Goal: Complete application form: Complete application form

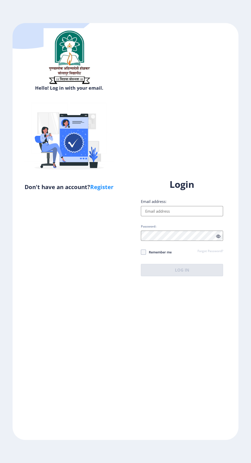
click at [184, 216] on input "Email address:" at bounding box center [182, 211] width 82 height 10
type input "[EMAIL_ADDRESS][DOMAIN_NAME]"
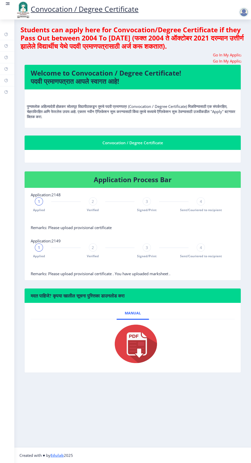
click at [8, 4] on rect at bounding box center [8, 3] width 3 height 1
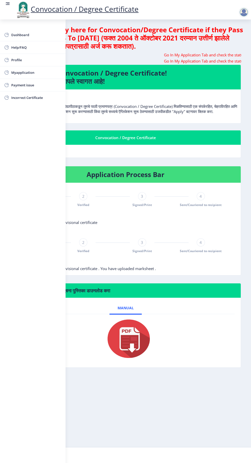
click at [34, 70] on span "Myapplication" at bounding box center [36, 72] width 50 height 6
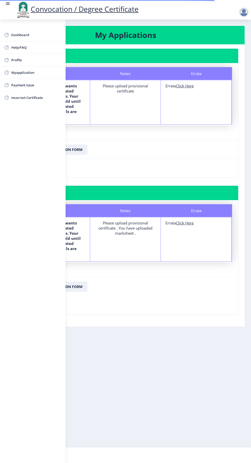
click at [8, 4] on rect at bounding box center [8, 3] width 3 height 1
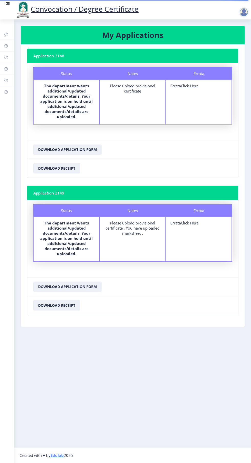
click at [197, 85] on u "Click Here" at bounding box center [190, 85] width 18 height 5
select select
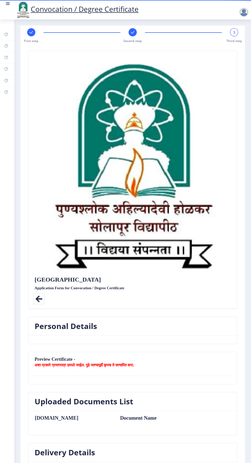
click at [133, 30] on rect at bounding box center [132, 32] width 5 height 5
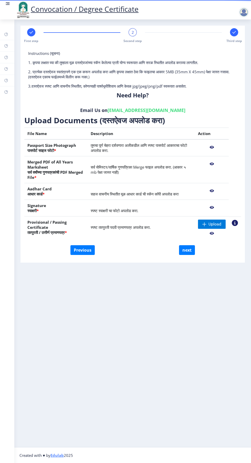
click at [218, 145] on nb-action at bounding box center [212, 147] width 28 height 9
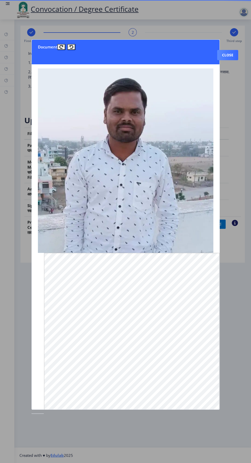
click at [228, 50] on button "Close" at bounding box center [227, 55] width 21 height 10
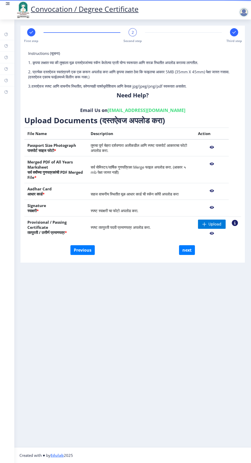
click at [209, 146] on nb-action at bounding box center [212, 147] width 28 height 9
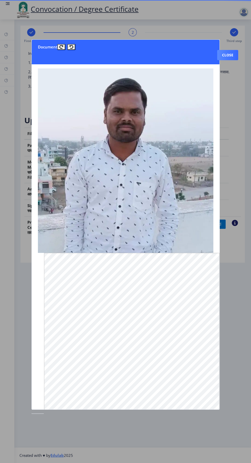
click at [243, 133] on div at bounding box center [125, 231] width 251 height 463
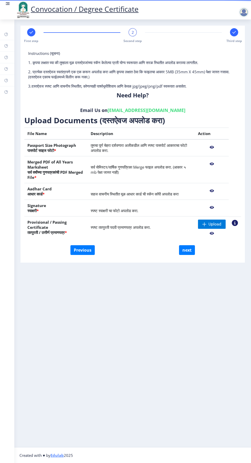
click at [214, 145] on nb-action at bounding box center [212, 147] width 28 height 9
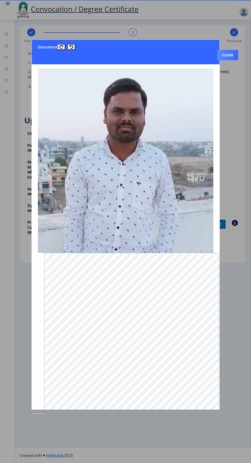
click at [241, 131] on div at bounding box center [125, 231] width 251 height 463
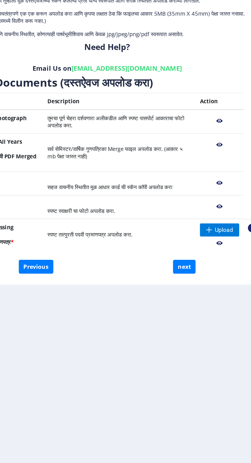
click at [212, 162] on nb-action at bounding box center [212, 163] width 28 height 9
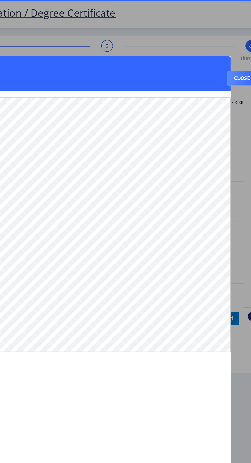
click at [229, 105] on div at bounding box center [125, 231] width 251 height 463
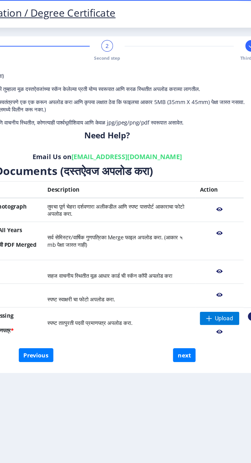
click at [231, 34] on div at bounding box center [234, 32] width 8 height 8
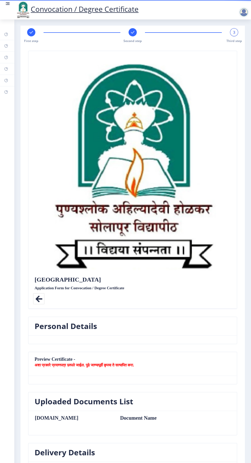
click at [133, 41] on span "Second step" at bounding box center [133, 41] width 18 height 4
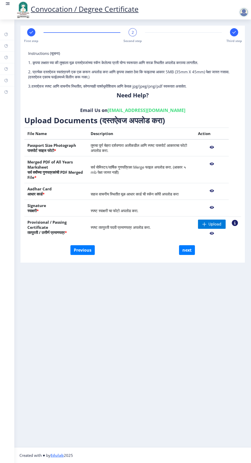
click at [212, 234] on nb-action at bounding box center [212, 233] width 28 height 9
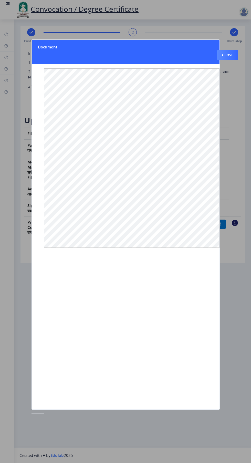
click at [233, 34] on div at bounding box center [125, 231] width 251 height 463
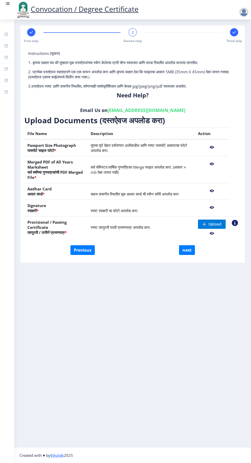
click at [235, 223] on nb-action at bounding box center [235, 223] width 6 height 6
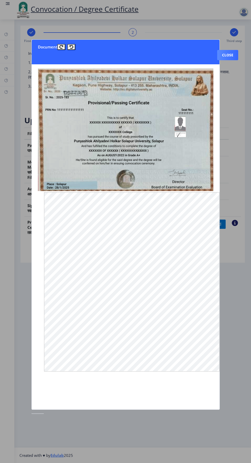
click at [239, 174] on div at bounding box center [125, 231] width 251 height 463
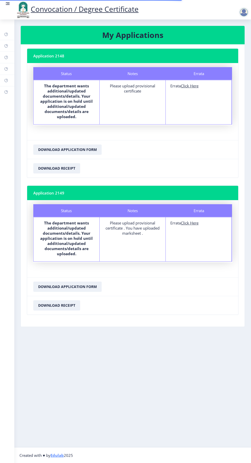
click at [189, 224] on u "Click Here" at bounding box center [190, 222] width 18 height 5
select select
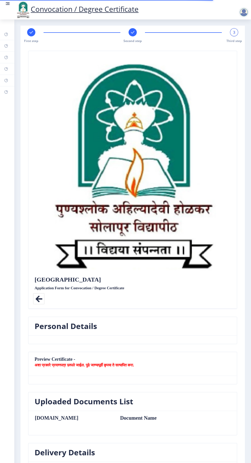
click at [131, 32] on rect at bounding box center [132, 32] width 5 height 5
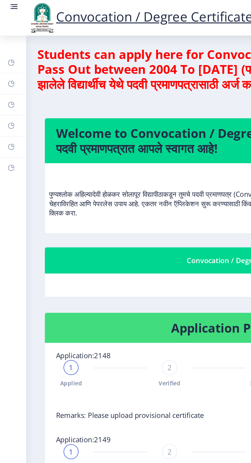
click at [8, 3] on rect at bounding box center [8, 2] width 4 height 1
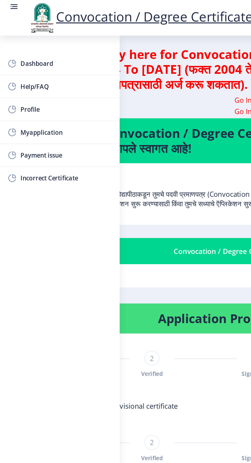
click at [30, 34] on span "Dashboard" at bounding box center [36, 35] width 50 height 6
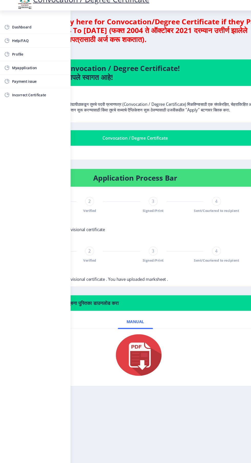
scroll to position [3, 0]
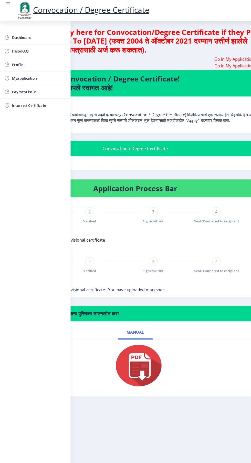
click at [10, 2] on rect at bounding box center [7, 3] width 5 height 5
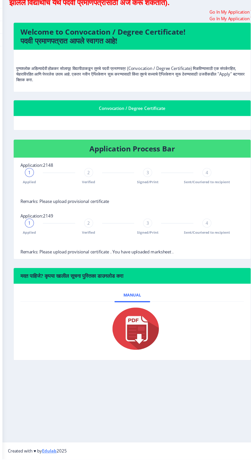
scroll to position [0, 0]
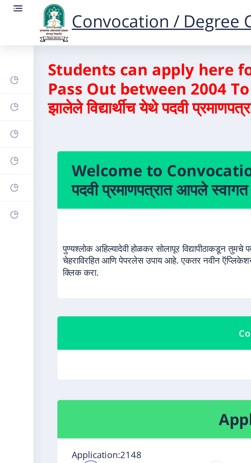
click at [8, 3] on rect at bounding box center [8, 2] width 4 height 1
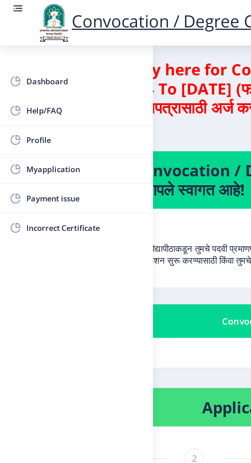
click at [30, 61] on span "Profile" at bounding box center [36, 60] width 50 height 6
select select
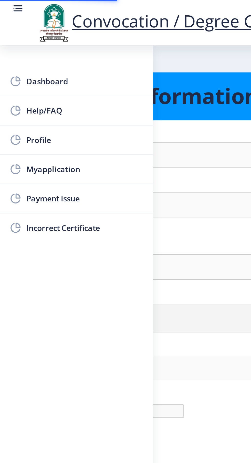
type input "[PERSON_NAME]"
type input "[PERSON_NAME] [PERSON_NAME]"
select select "[DEMOGRAPHIC_DATA]"
type input "[EMAIL_ADDRESS][DOMAIN_NAME]"
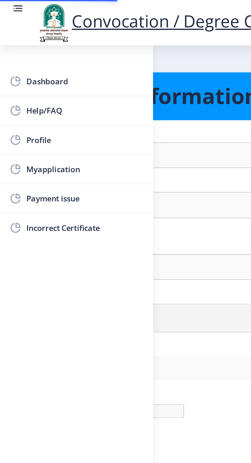
type input "7588427281"
click at [31, 73] on span "Myapplication" at bounding box center [36, 72] width 50 height 6
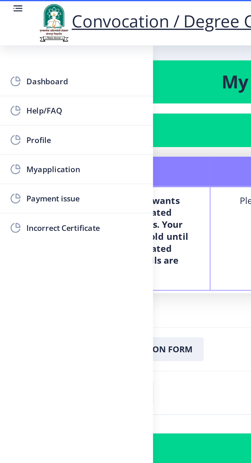
click at [8, 3] on rect at bounding box center [8, 2] width 4 height 1
